Goal: Information Seeking & Learning: Learn about a topic

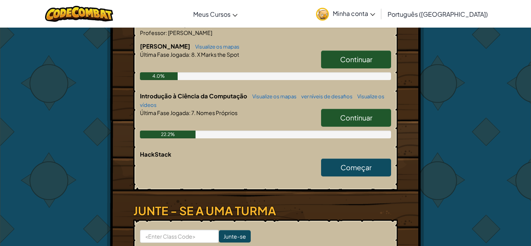
scroll to position [188, 0]
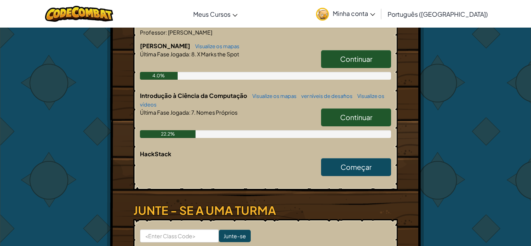
click at [350, 51] on link "Continuar" at bounding box center [356, 59] width 70 height 18
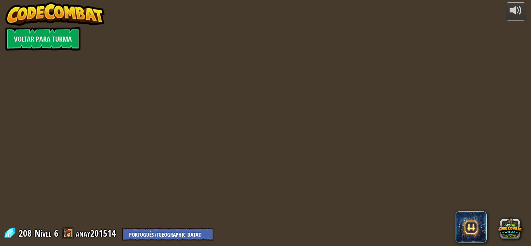
select select "pt-BR"
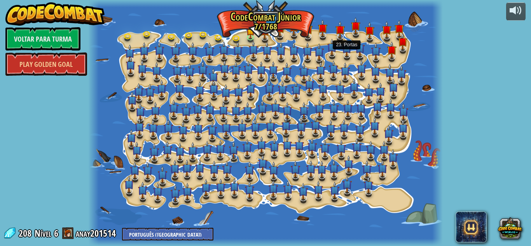
select select "pt-BR"
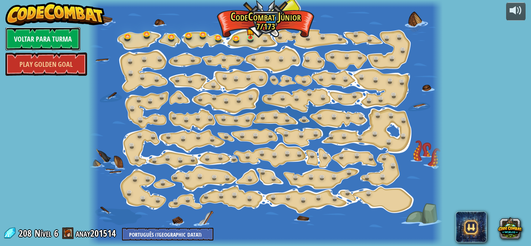
click at [16, 38] on link "Voltar para Turma" at bounding box center [42, 38] width 75 height 23
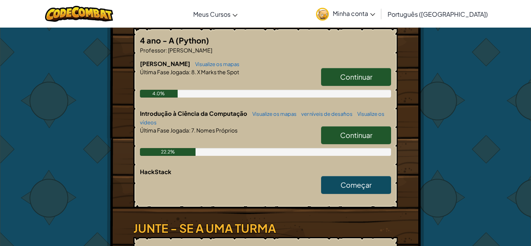
scroll to position [170, 0]
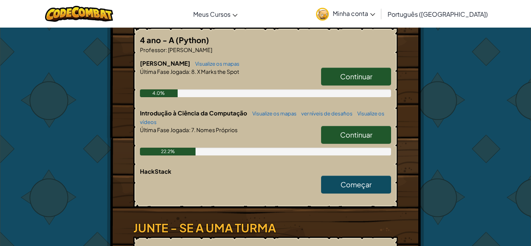
click at [350, 132] on span "Continuar" at bounding box center [356, 134] width 32 height 9
select select "pt-BR"
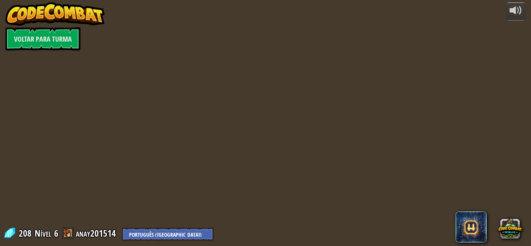
select select "pt-BR"
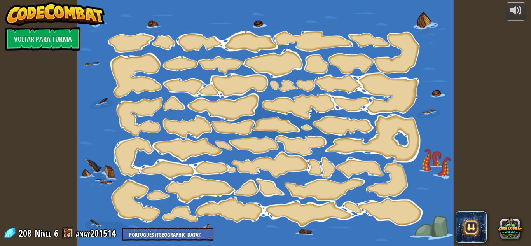
select select "pt-BR"
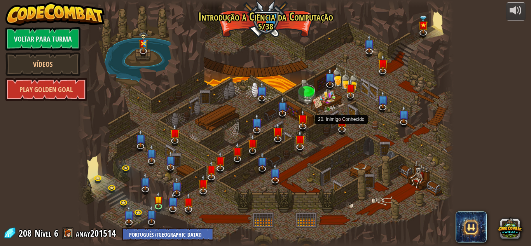
select select "pt-BR"
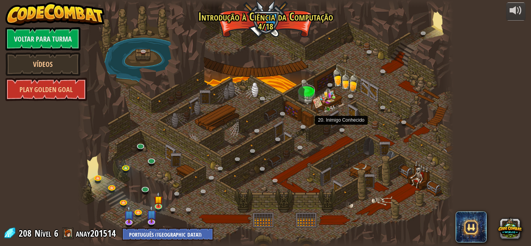
select select "pt-BR"
click at [158, 176] on div at bounding box center [265, 123] width 376 height 246
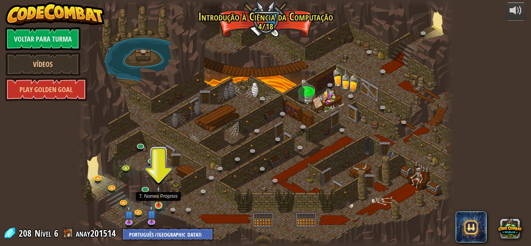
click at [159, 200] on img at bounding box center [158, 196] width 9 height 20
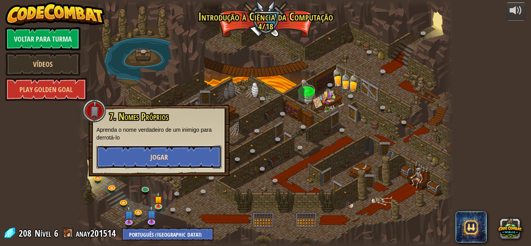
click at [184, 159] on button "Jogar" at bounding box center [158, 156] width 125 height 23
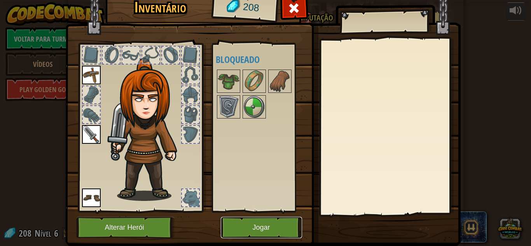
click at [272, 231] on button "Jogar" at bounding box center [261, 227] width 81 height 21
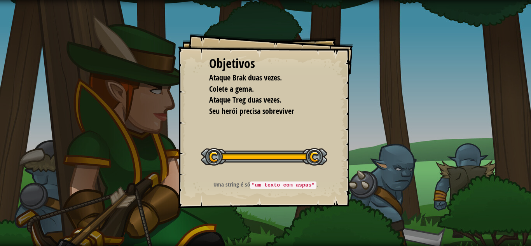
select select "pt-BR"
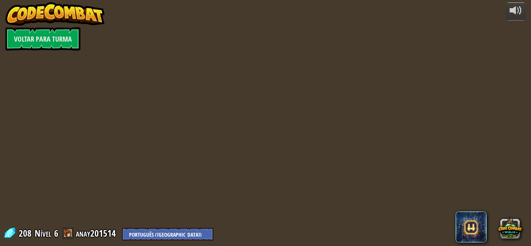
select select "pt-BR"
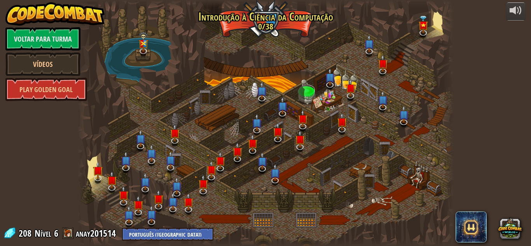
select select "pt-BR"
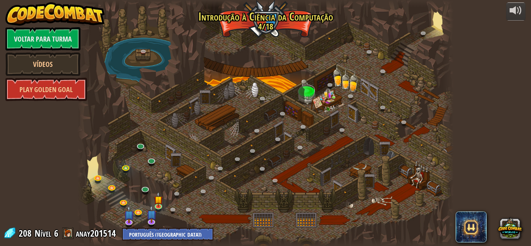
select select "pt-BR"
click at [157, 203] on img at bounding box center [158, 196] width 9 height 20
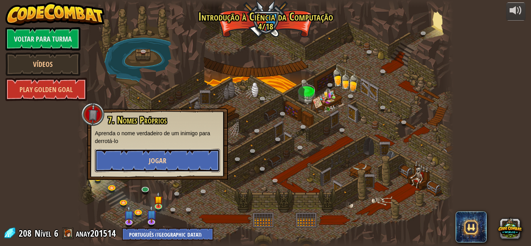
click at [148, 172] on button "Jogar" at bounding box center [157, 160] width 125 height 23
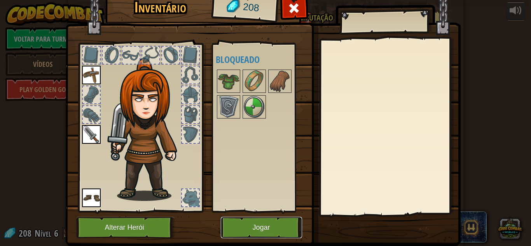
click at [255, 229] on button "Jogar" at bounding box center [261, 227] width 81 height 21
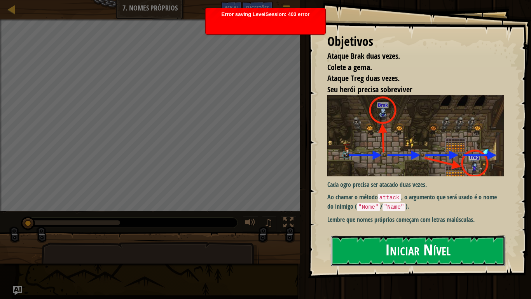
click at [397, 157] on div "Objetivos Ataque Brak duas vezes. Colete a gema. Ataque Treg duas vezes. Seu he…" at bounding box center [419, 139] width 223 height 278
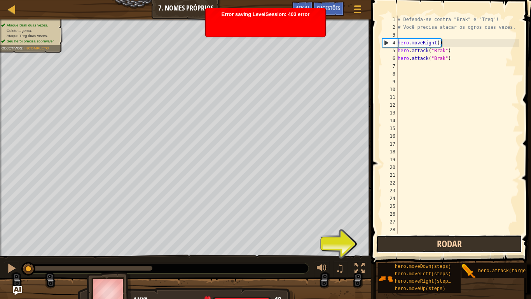
click at [453, 244] on button "Rodar" at bounding box center [449, 244] width 146 height 18
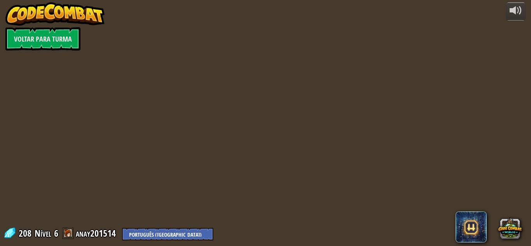
select select "pt-BR"
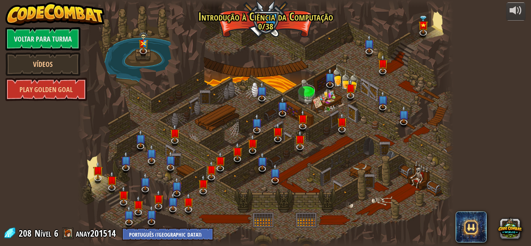
select select "pt-BR"
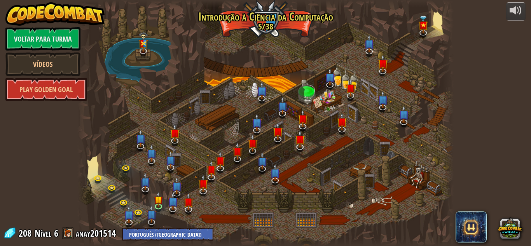
select select "pt-BR"
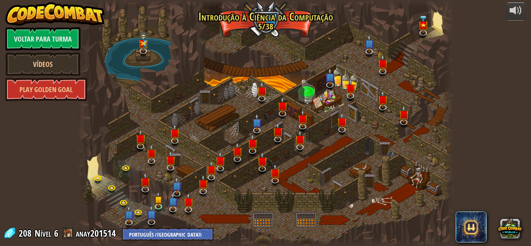
select select "pt-BR"
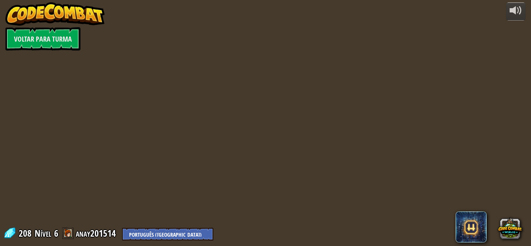
select select "pt-BR"
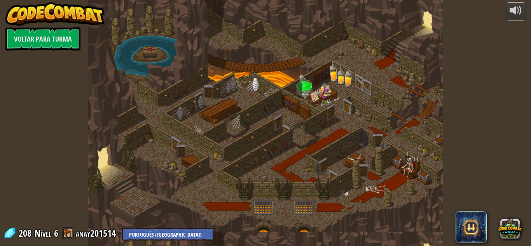
select select "pt-BR"
